Goal: Information Seeking & Learning: Learn about a topic

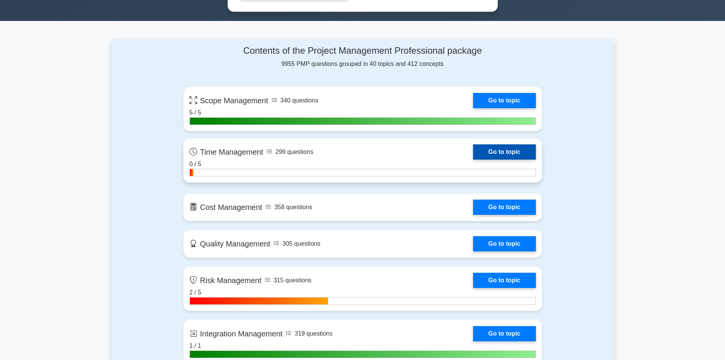
scroll to position [457, 0]
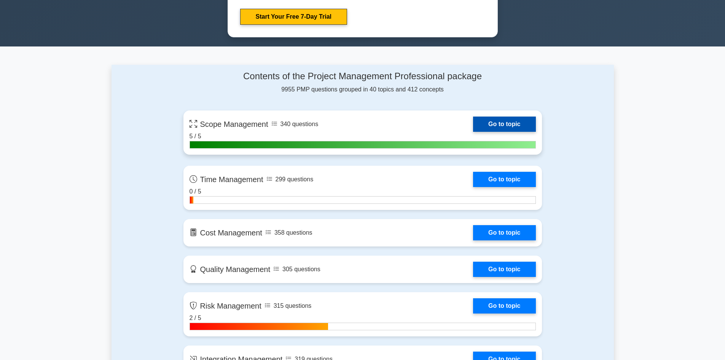
click at [498, 123] on link "Go to topic" at bounding box center [504, 123] width 62 height 15
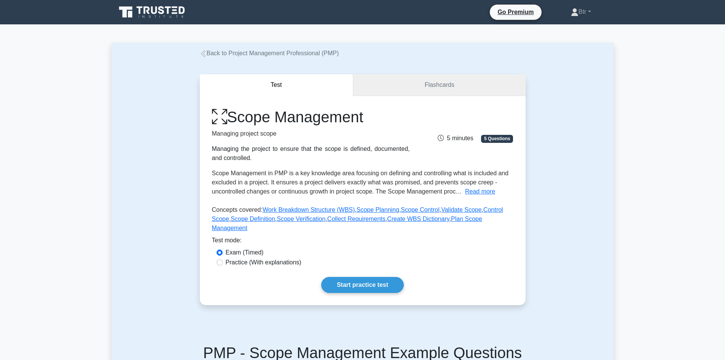
click at [435, 92] on link "Flashcards" at bounding box center [439, 85] width 172 height 22
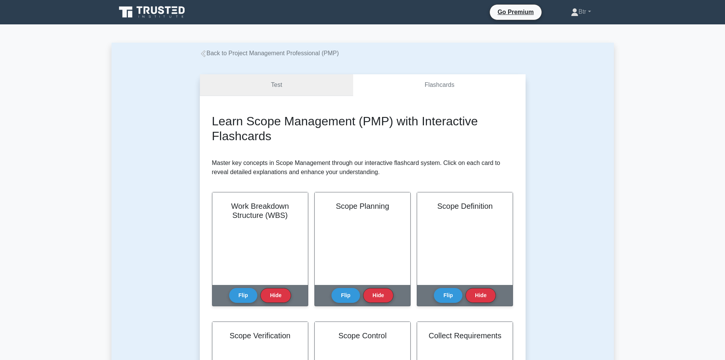
click at [266, 77] on link "Test" at bounding box center [277, 85] width 154 height 22
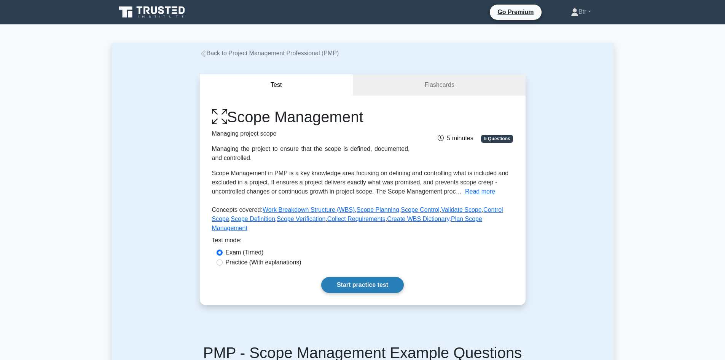
click at [366, 277] on link "Start practice test" at bounding box center [362, 285] width 83 height 16
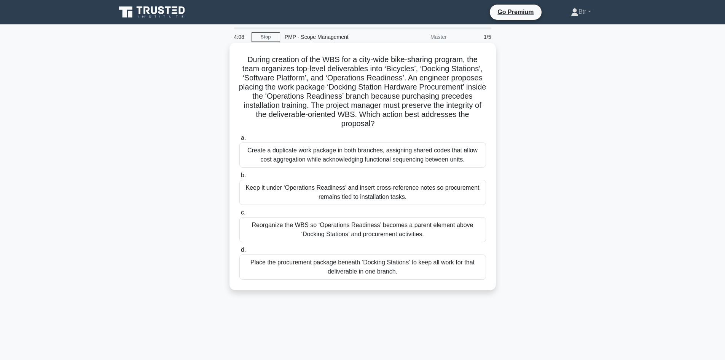
click at [389, 267] on div "Place the procurement package beneath ‘Docking Stations’ to keep all work for t…" at bounding box center [362, 266] width 247 height 25
click at [239, 252] on input "d. Place the procurement package beneath ‘Docking Stations’ to keep all work fo…" at bounding box center [239, 249] width 0 height 5
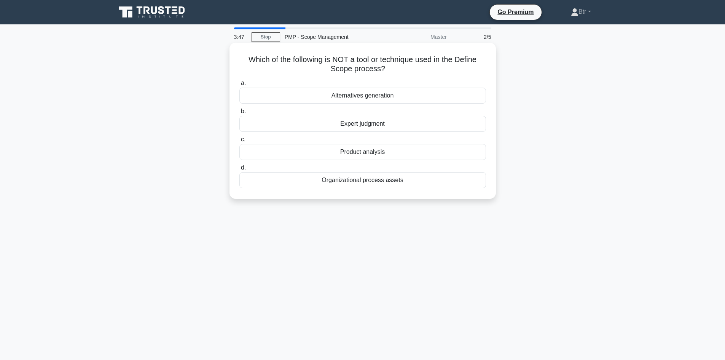
click at [369, 96] on div "Alternatives generation" at bounding box center [362, 96] width 247 height 16
click at [239, 86] on input "a. Alternatives generation" at bounding box center [239, 83] width 0 height 5
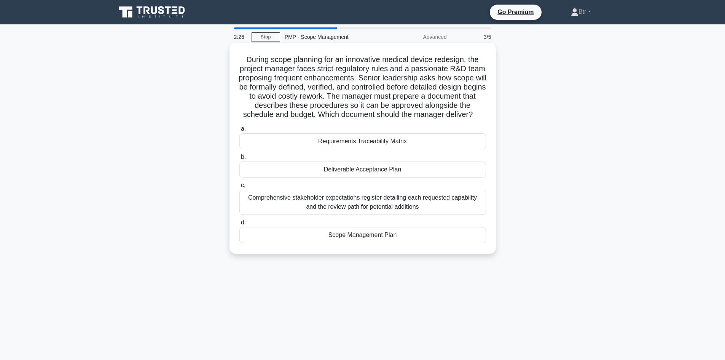
click at [398, 243] on div "Scope Management Plan" at bounding box center [362, 235] width 247 height 16
click at [239, 225] on input "d. Scope Management Plan" at bounding box center [239, 222] width 0 height 5
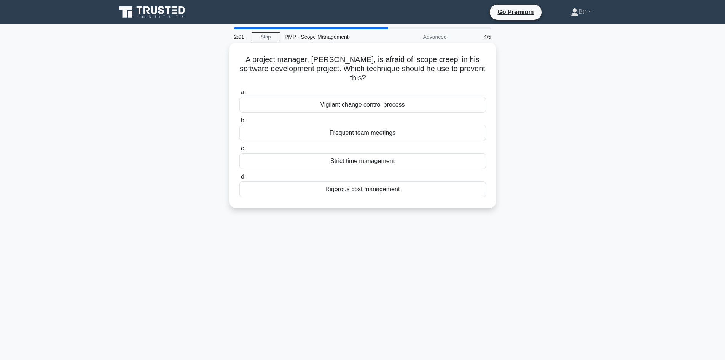
click at [347, 134] on div "Frequent team meetings" at bounding box center [362, 133] width 247 height 16
click at [239, 123] on input "b. Frequent team meetings" at bounding box center [239, 120] width 0 height 5
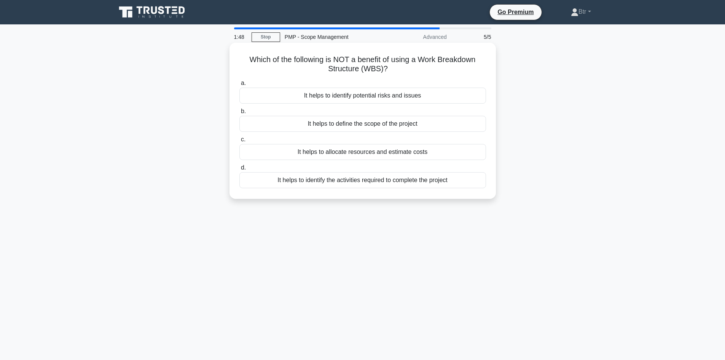
click at [344, 94] on div "It helps to identify potential risks and issues" at bounding box center [362, 96] width 247 height 16
click at [239, 86] on input "a. It helps to identify potential risks and issues" at bounding box center [239, 83] width 0 height 5
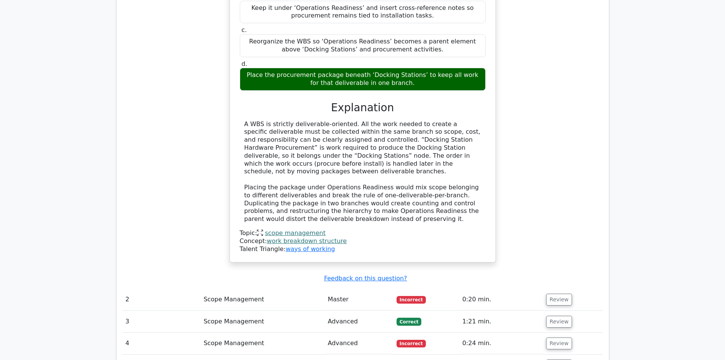
scroll to position [799, 0]
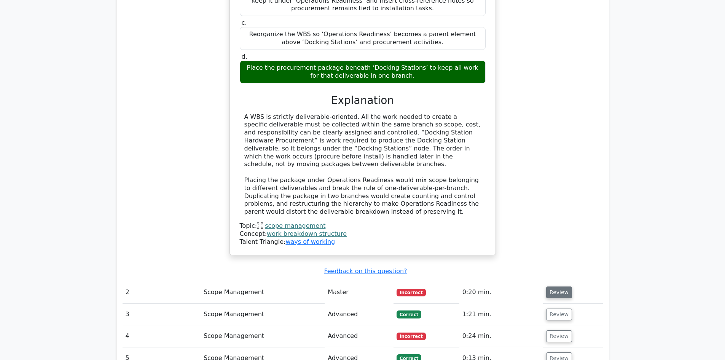
click at [562, 286] on button "Review" at bounding box center [559, 292] width 26 height 12
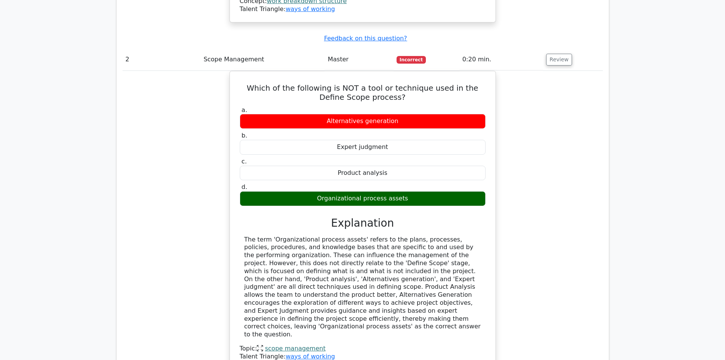
scroll to position [1141, 0]
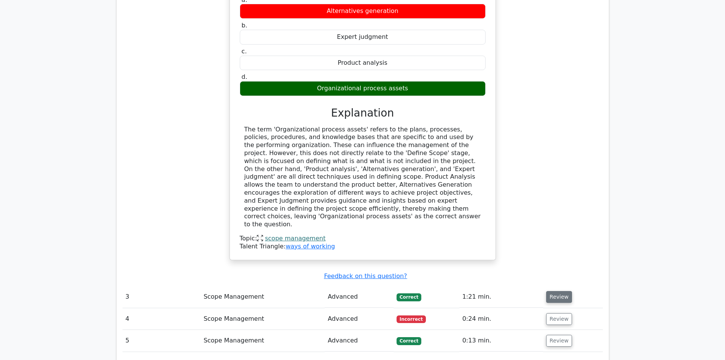
click at [553, 291] on button "Review" at bounding box center [559, 297] width 26 height 12
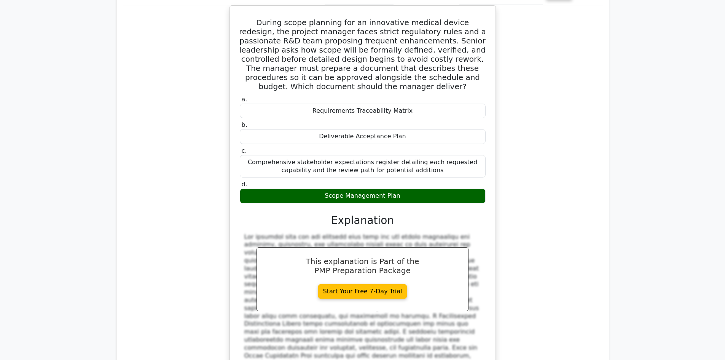
scroll to position [1560, 0]
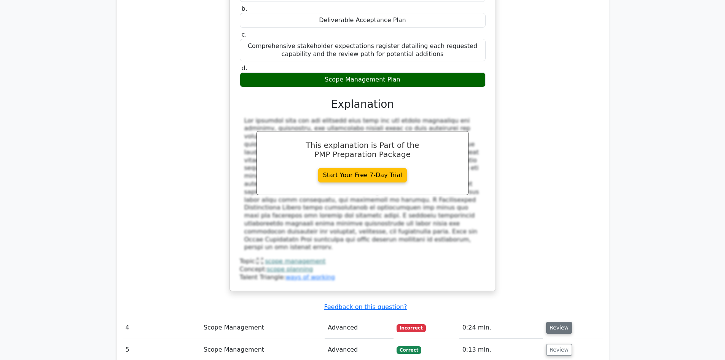
click at [548, 321] on button "Review" at bounding box center [559, 327] width 26 height 12
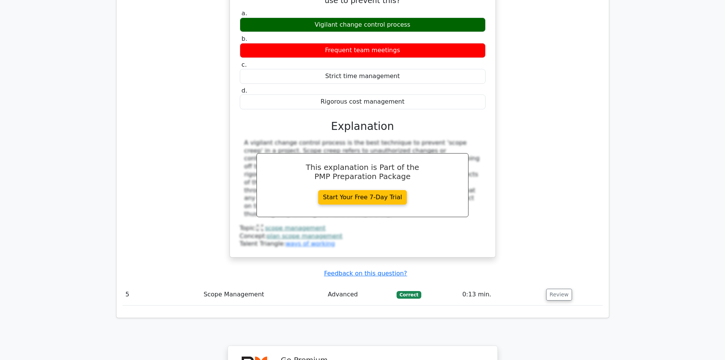
scroll to position [1940, 0]
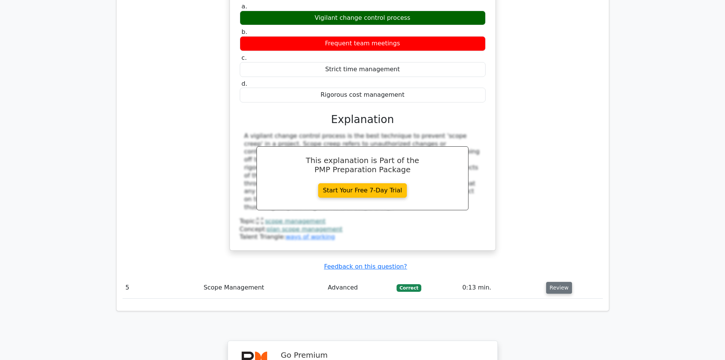
click at [549, 282] on button "Review" at bounding box center [559, 288] width 26 height 12
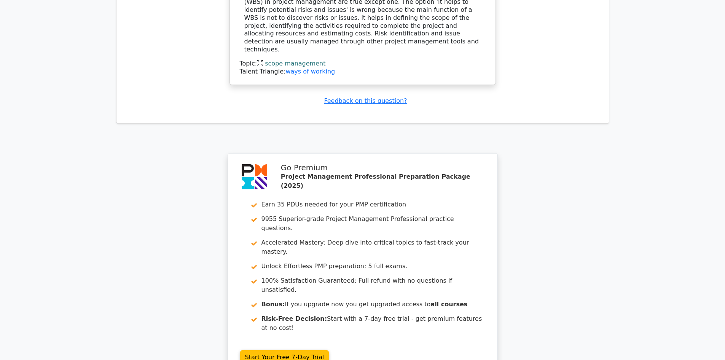
scroll to position [2435, 0]
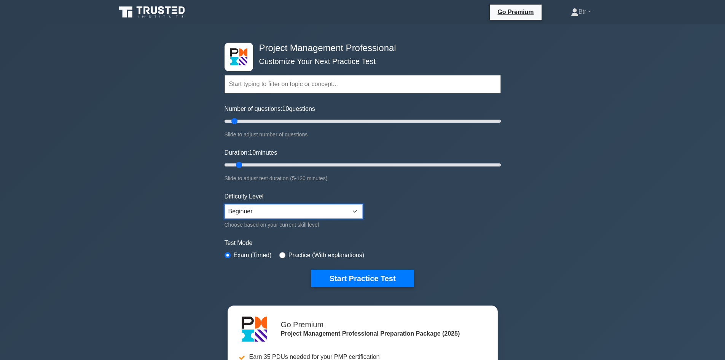
click at [356, 212] on select "Beginner Intermediate Expert" at bounding box center [293, 211] width 138 height 14
select select "expert"
click at [224, 204] on select "Beginner Intermediate Expert" at bounding box center [293, 211] width 138 height 14
click at [347, 278] on button "Start Practice Test" at bounding box center [362, 278] width 103 height 18
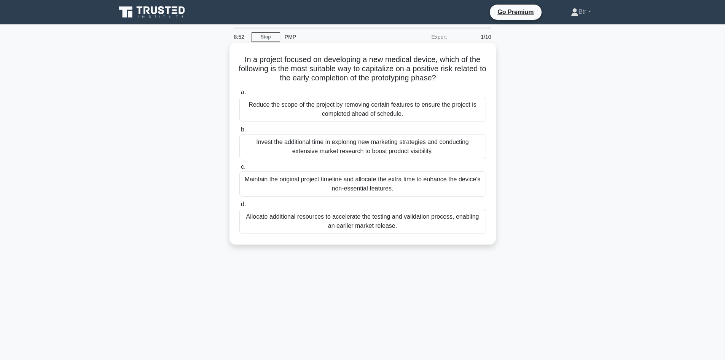
click at [365, 224] on div "Allocate additional resources to accelerate the testing and validation process,…" at bounding box center [362, 220] width 247 height 25
click at [239, 207] on input "d. Allocate additional resources to accelerate the testing and validation proce…" at bounding box center [239, 204] width 0 height 5
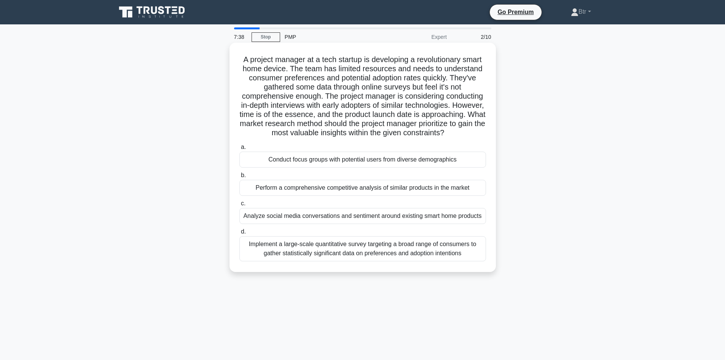
click at [379, 253] on div "Implement a large-scale quantitative survey targeting a broad range of consumer…" at bounding box center [362, 248] width 247 height 25
click at [239, 234] on input "d. Implement a large-scale quantitative survey targeting a broad range of consu…" at bounding box center [239, 231] width 0 height 5
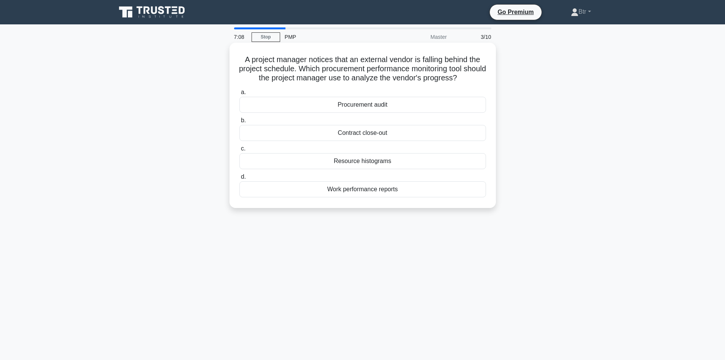
click at [377, 104] on div "Procurement audit" at bounding box center [362, 105] width 247 height 16
click at [239, 95] on input "a. Procurement audit" at bounding box center [239, 92] width 0 height 5
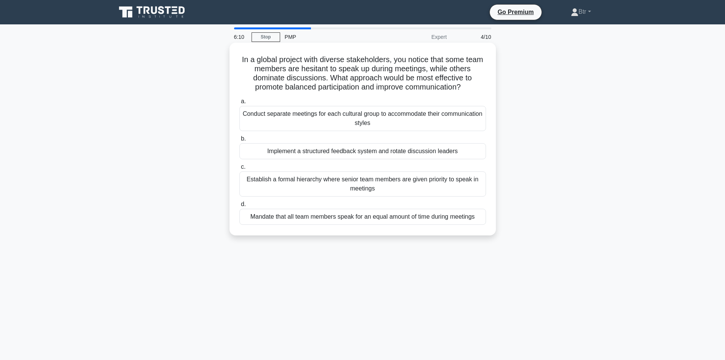
click at [362, 149] on div "Implement a structured feedback system and rotate discussion leaders" at bounding box center [362, 151] width 247 height 16
click at [239, 141] on input "b. Implement a structured feedback system and rotate discussion leaders" at bounding box center [239, 138] width 0 height 5
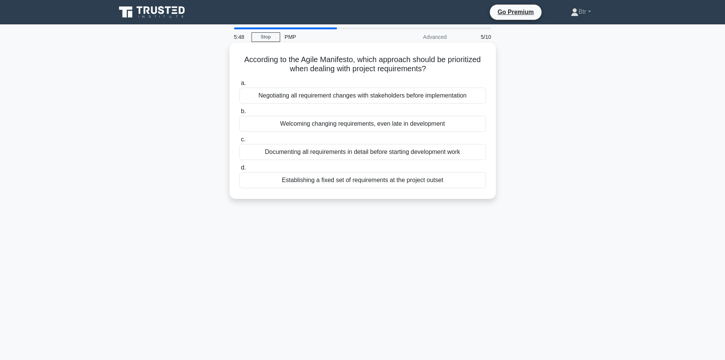
click at [353, 125] on div "Welcoming changing requirements, even late in development" at bounding box center [362, 124] width 247 height 16
click at [239, 114] on input "b. Welcoming changing requirements, even late in development" at bounding box center [239, 111] width 0 height 5
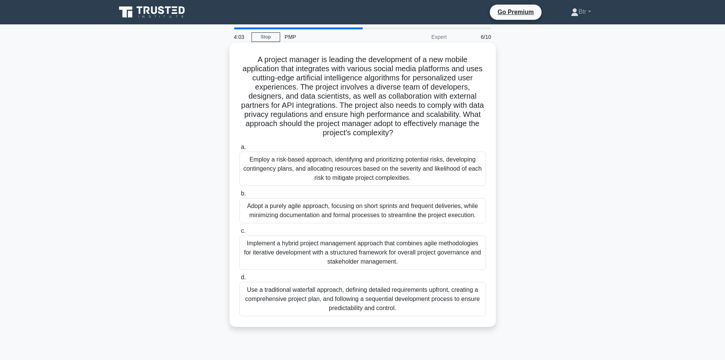
click at [318, 165] on div "Employ a risk-based approach, identifying and prioritizing potential risks, dev…" at bounding box center [362, 168] width 247 height 34
click at [239, 150] on input "a. Employ a risk-based approach, identifying and prioritizing potential risks, …" at bounding box center [239, 147] width 0 height 5
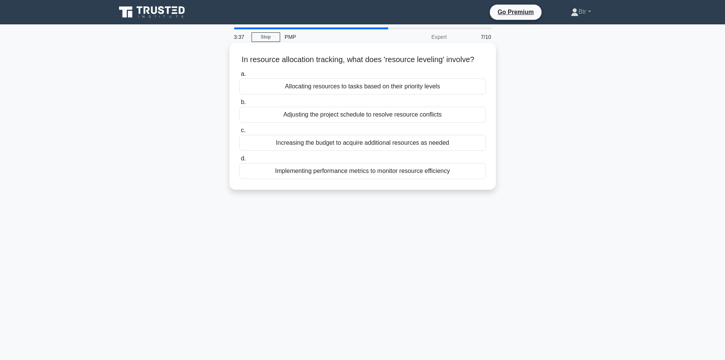
click at [378, 94] on div "Allocating resources to tasks based on their priority levels" at bounding box center [362, 86] width 247 height 16
click at [239, 76] on input "a. Allocating resources to tasks based on their priority levels" at bounding box center [239, 74] width 0 height 5
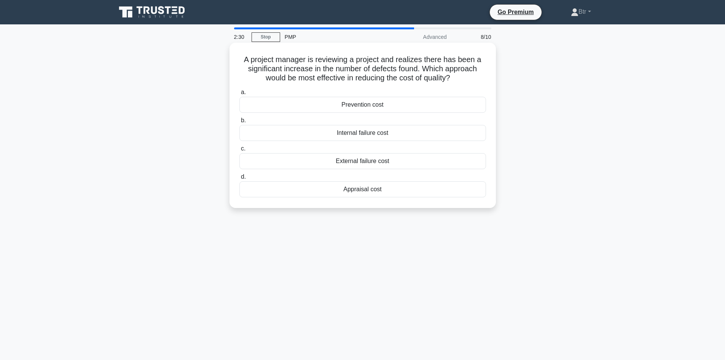
click at [421, 134] on div "Internal failure cost" at bounding box center [362, 133] width 247 height 16
click at [239, 123] on input "b. Internal failure cost" at bounding box center [239, 120] width 0 height 5
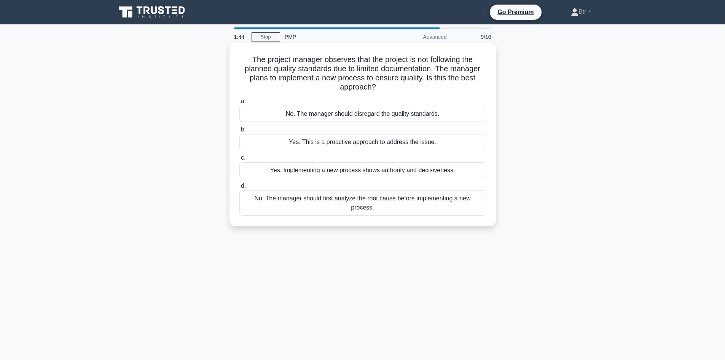
click at [400, 200] on div "No. The manager should first analyze the root cause before implementing a new p…" at bounding box center [362, 202] width 247 height 25
click at [239, 188] on input "d. No. The manager should first analyze the root cause before implementing a ne…" at bounding box center [239, 185] width 0 height 5
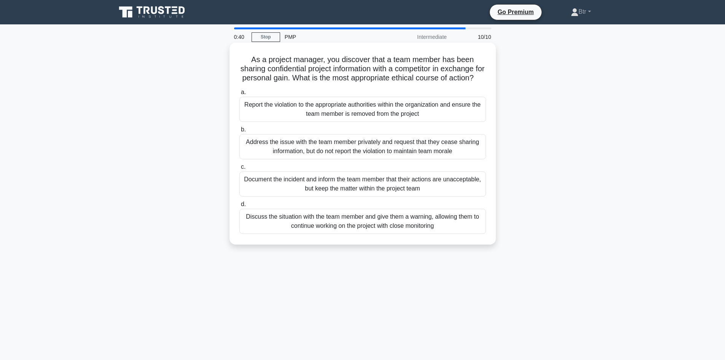
click at [283, 116] on div "Report the violation to the appropriate authorities within the organization and…" at bounding box center [362, 109] width 247 height 25
click at [239, 95] on input "a. Report the violation to the appropriate authorities within the organization …" at bounding box center [239, 92] width 0 height 5
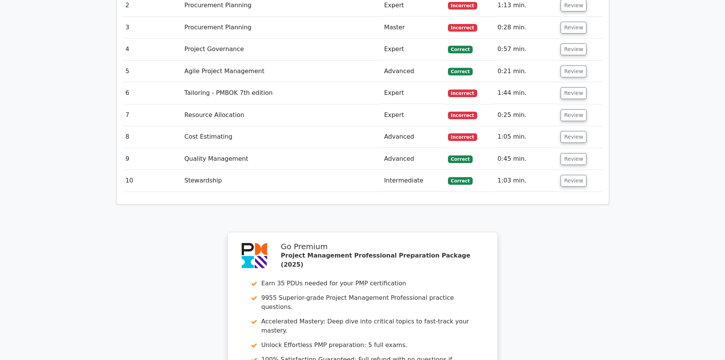
scroll to position [1198, 0]
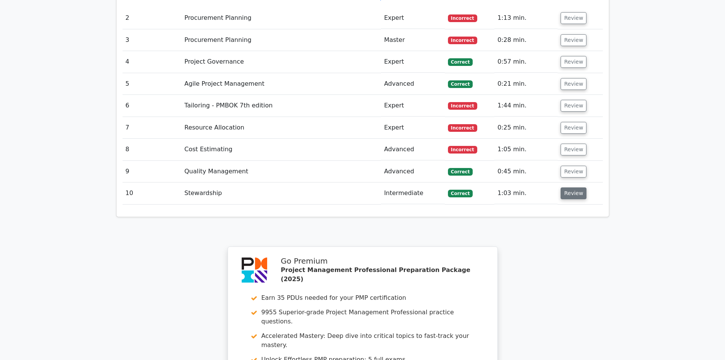
click at [577, 187] on button "Review" at bounding box center [573, 193] width 26 height 12
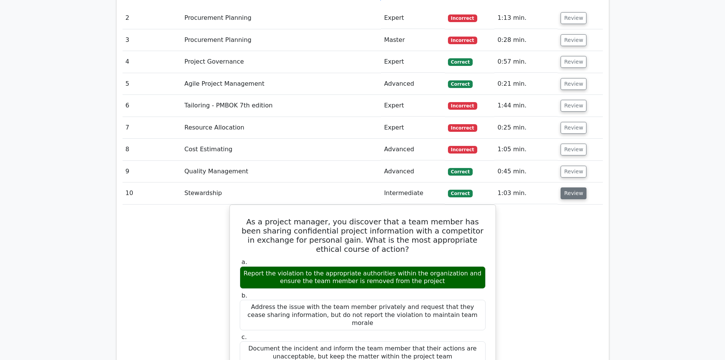
click at [573, 187] on button "Review" at bounding box center [573, 193] width 26 height 12
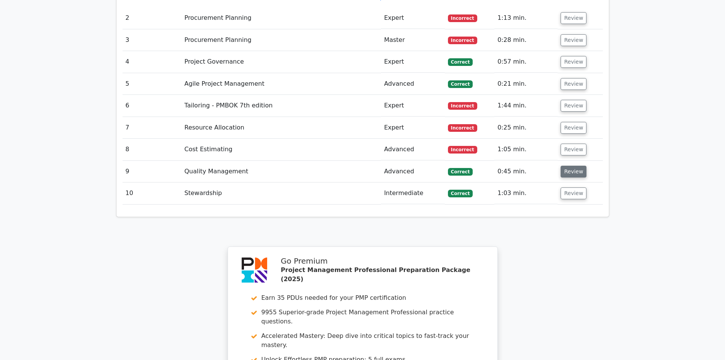
click at [571, 165] on button "Review" at bounding box center [573, 171] width 26 height 12
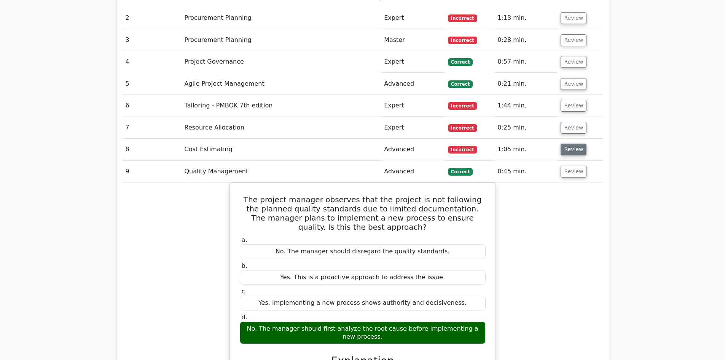
click at [570, 143] on button "Review" at bounding box center [573, 149] width 26 height 12
